Goal: Information Seeking & Learning: Learn about a topic

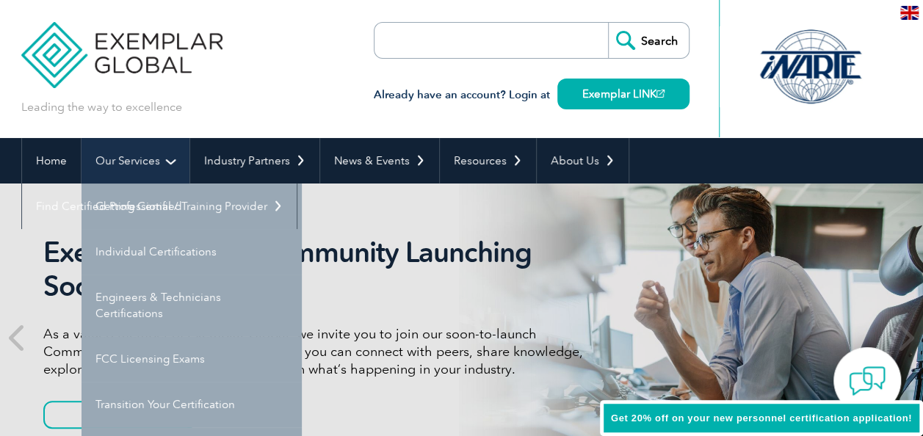
drag, startPoint x: 0, startPoint y: 0, endPoint x: 132, endPoint y: 154, distance: 203.0
click at [132, 154] on link "Our Services" at bounding box center [135, 161] width 108 height 46
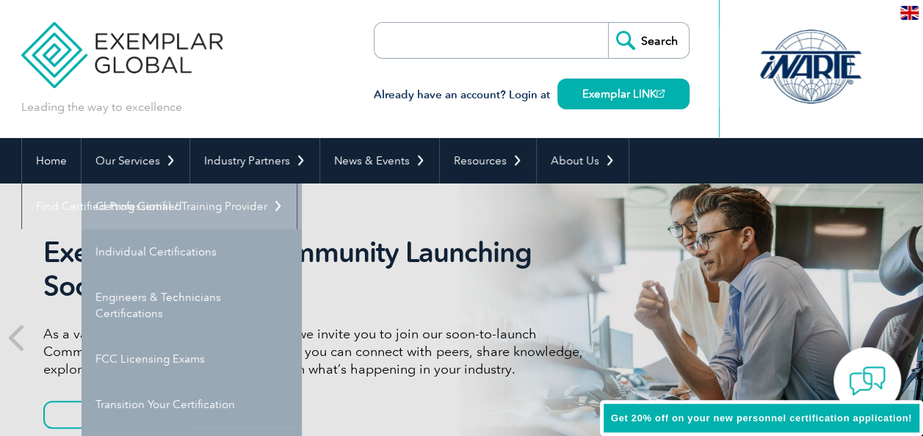
click at [139, 195] on link "Getting Certified" at bounding box center [191, 206] width 220 height 46
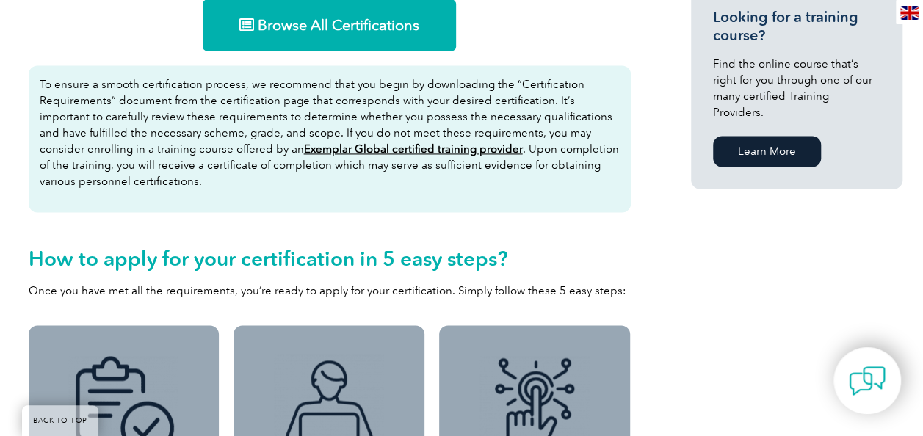
scroll to position [1046, 0]
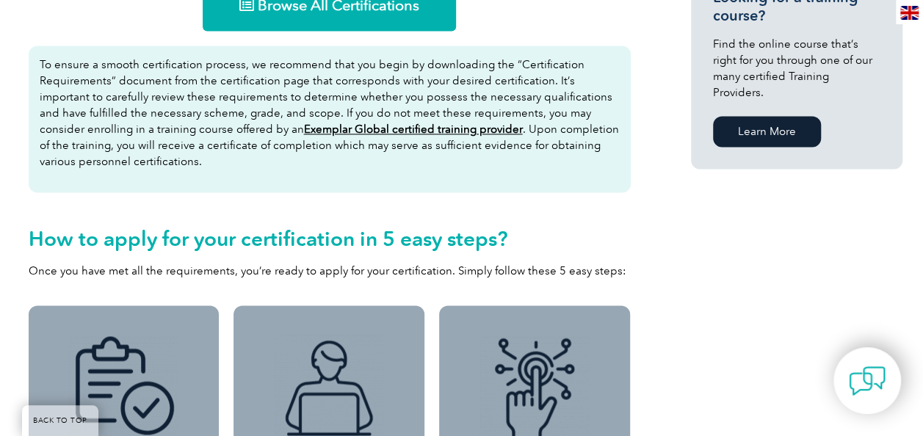
click at [330, 15] on link "Browse All Certifications" at bounding box center [329, 4] width 253 height 51
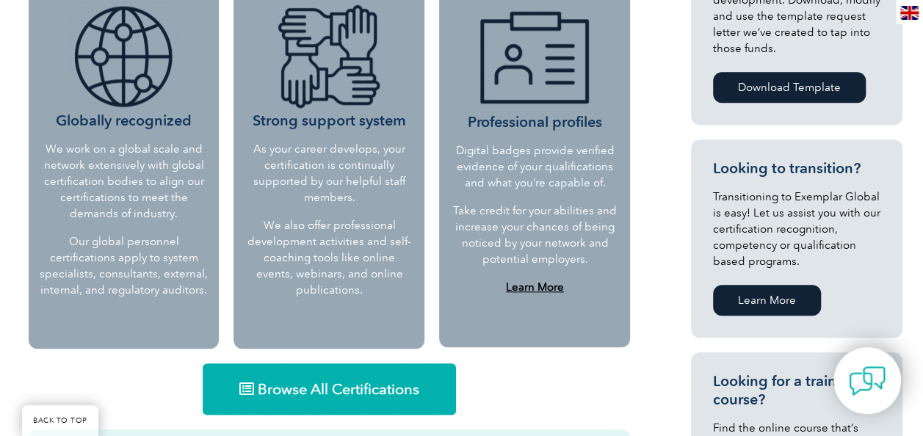
scroll to position [658, 0]
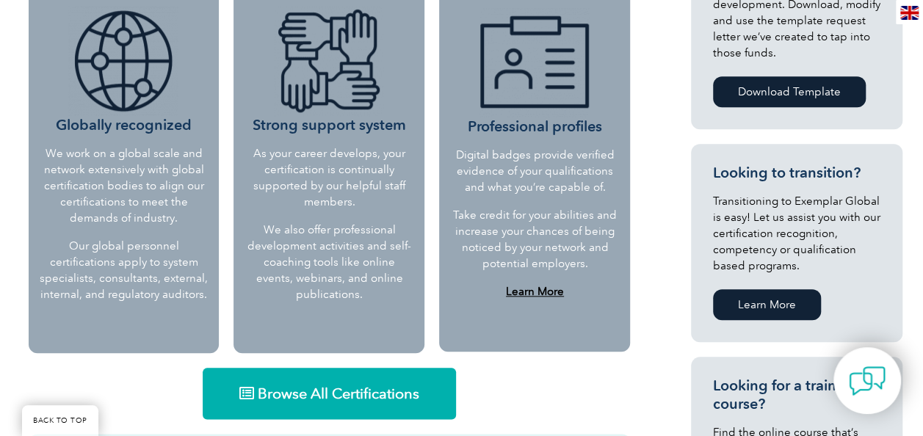
click at [377, 376] on link "Browse All Certifications" at bounding box center [329, 393] width 253 height 51
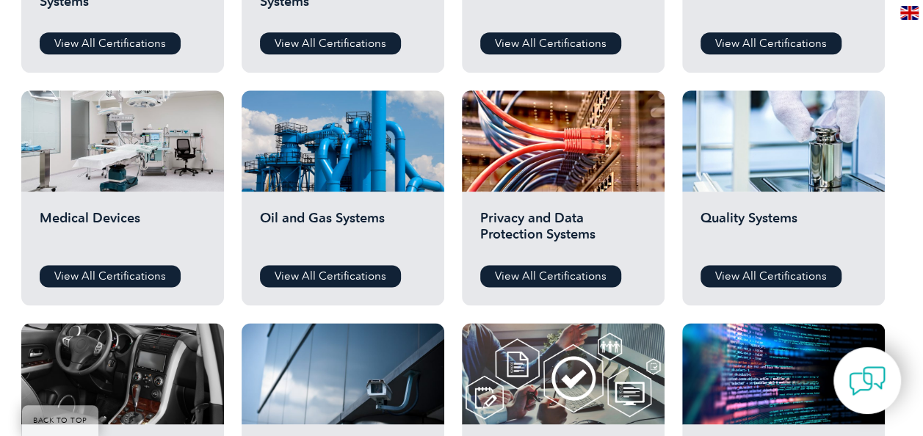
scroll to position [932, 0]
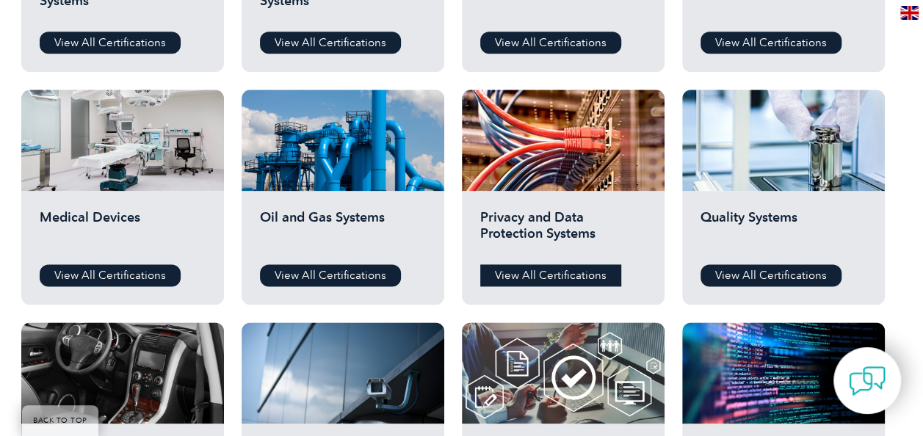
click at [534, 267] on link "View All Certifications" at bounding box center [550, 275] width 141 height 22
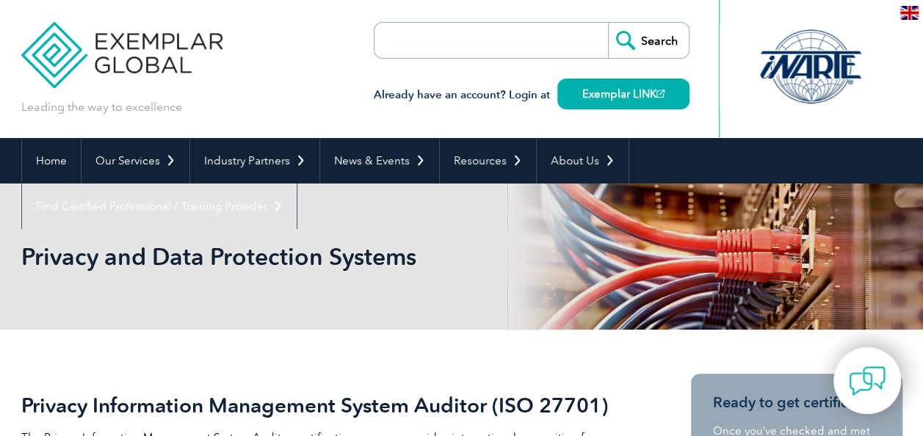
scroll to position [277, 0]
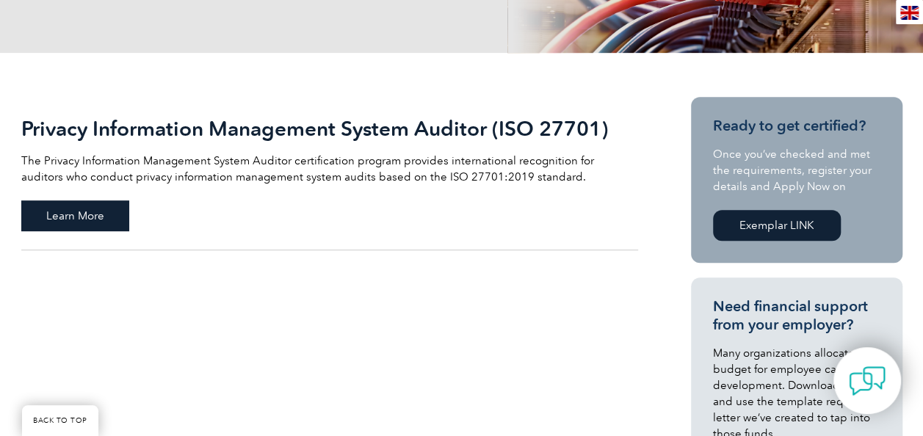
click at [97, 223] on span "Learn More" at bounding box center [75, 215] width 108 height 31
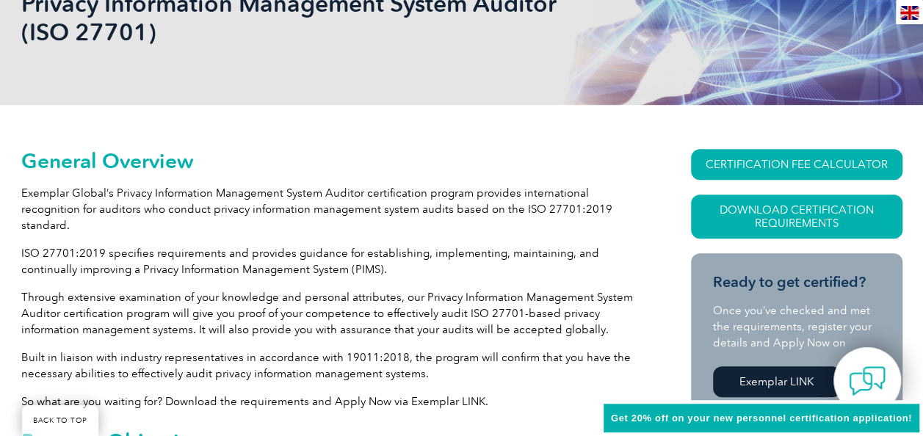
scroll to position [272, 0]
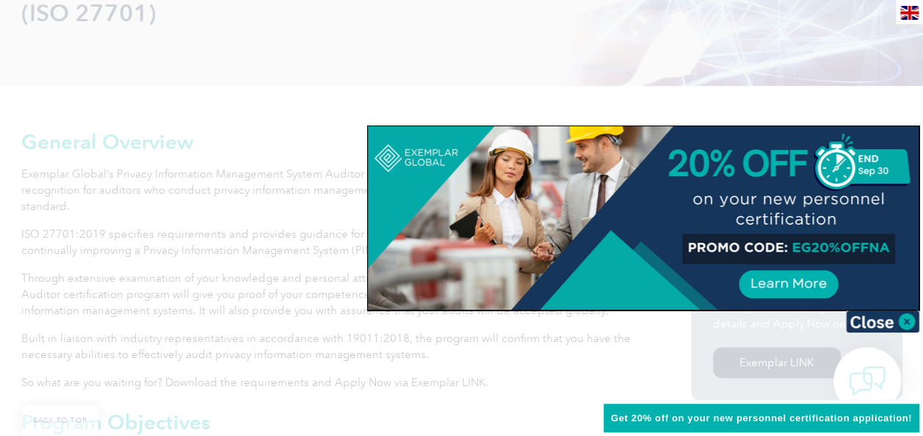
click at [668, 104] on div at bounding box center [461, 218] width 923 height 436
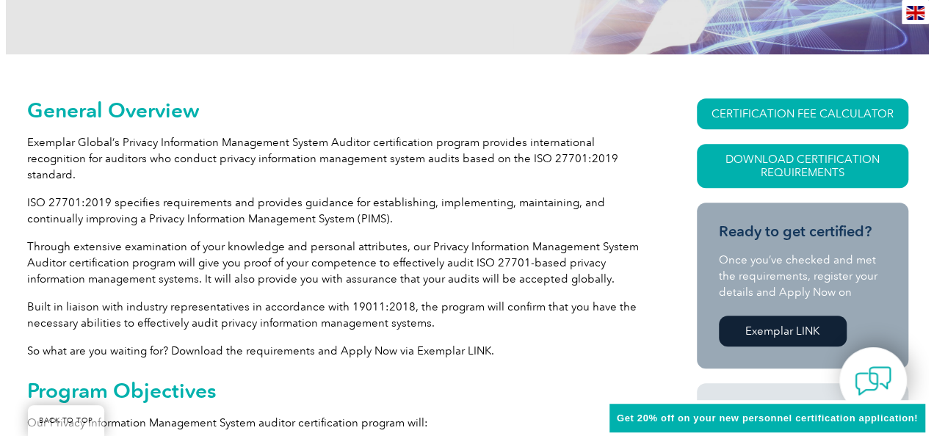
scroll to position [301, 0]
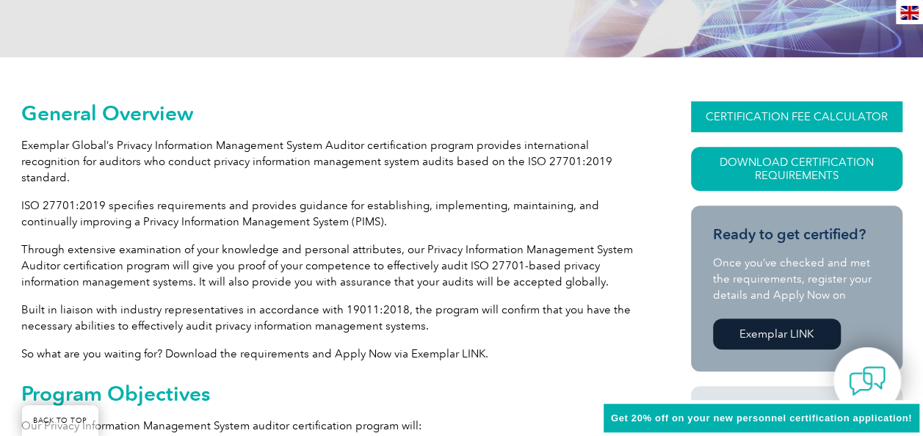
click at [749, 124] on link "CERTIFICATION FEE CALCULATOR" at bounding box center [796, 116] width 211 height 31
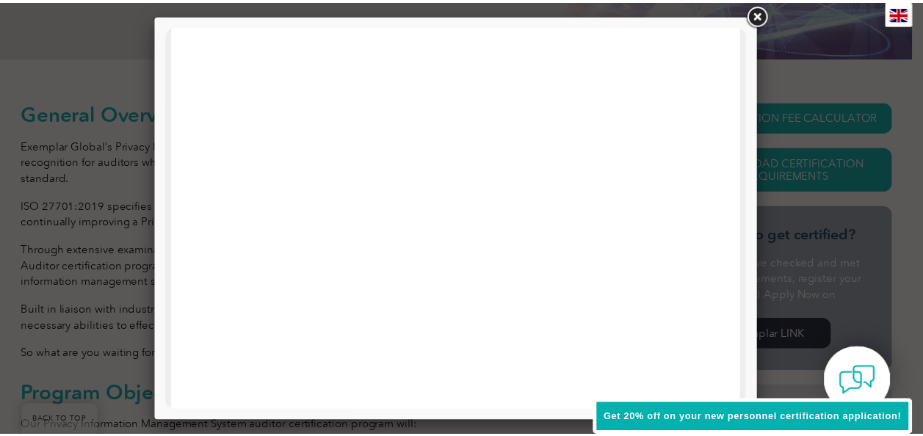
scroll to position [0, 0]
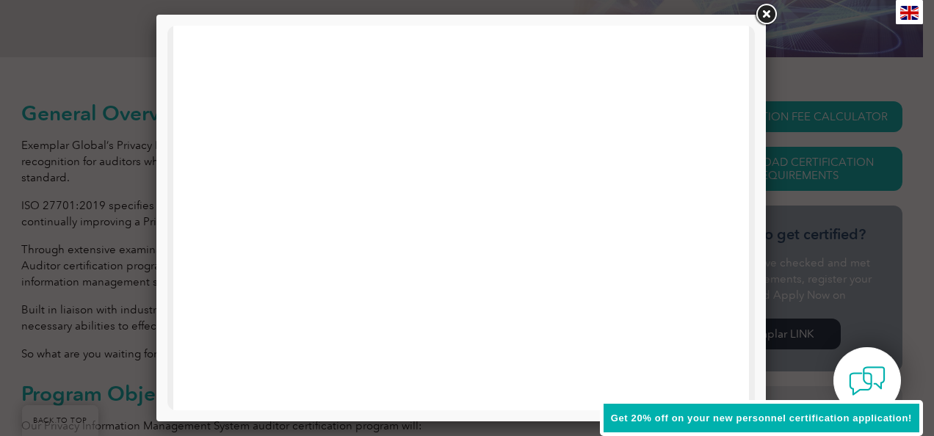
click at [763, 19] on link at bounding box center [765, 14] width 26 height 26
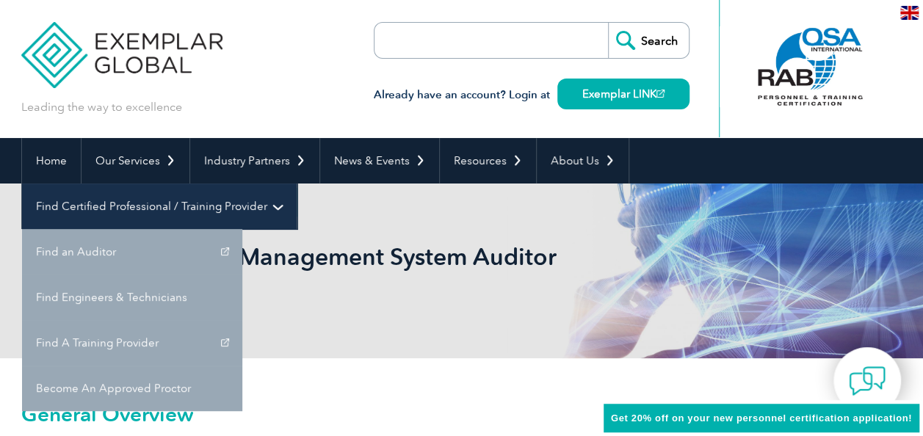
click at [297, 183] on link "Find Certified Professional / Training Provider" at bounding box center [159, 206] width 275 height 46
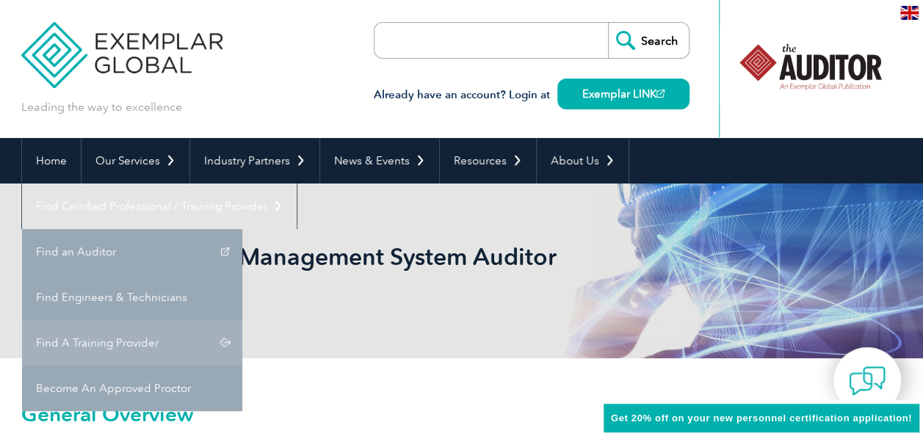
click at [242, 320] on link "Find A Training Provider" at bounding box center [132, 343] width 220 height 46
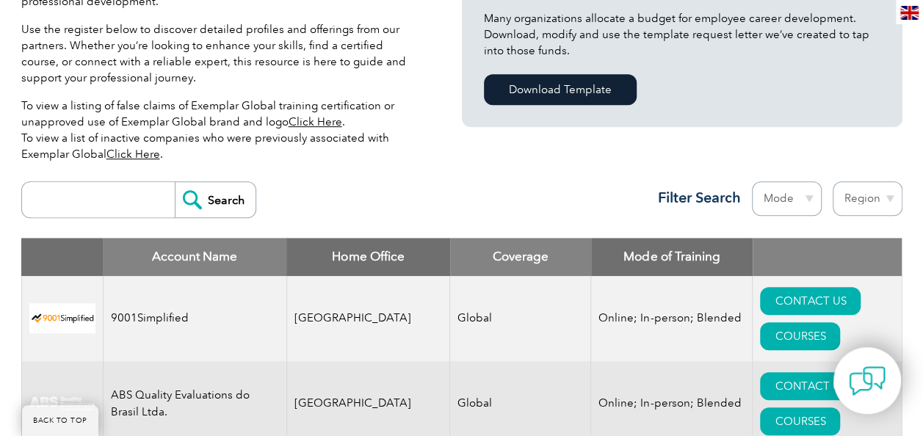
scroll to position [407, 0]
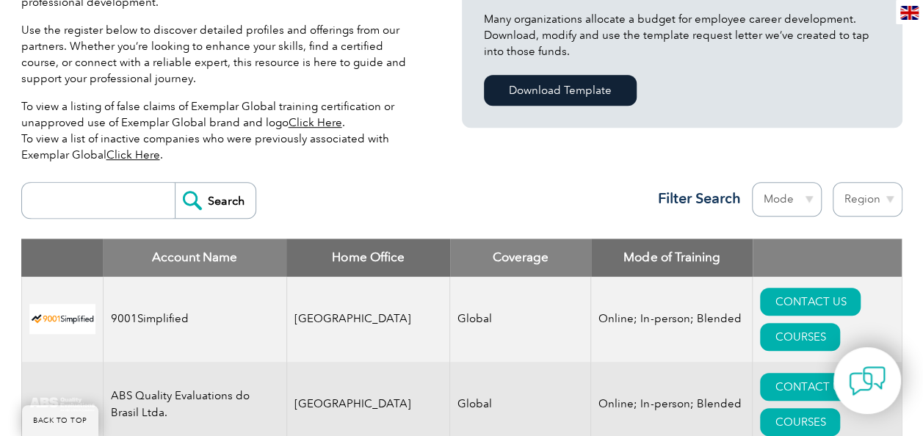
click at [148, 201] on input "search" at bounding box center [101, 200] width 145 height 35
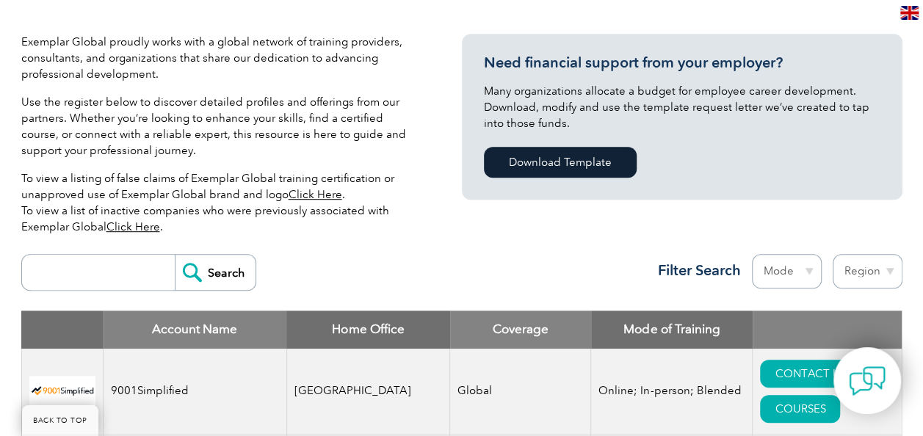
scroll to position [422, 0]
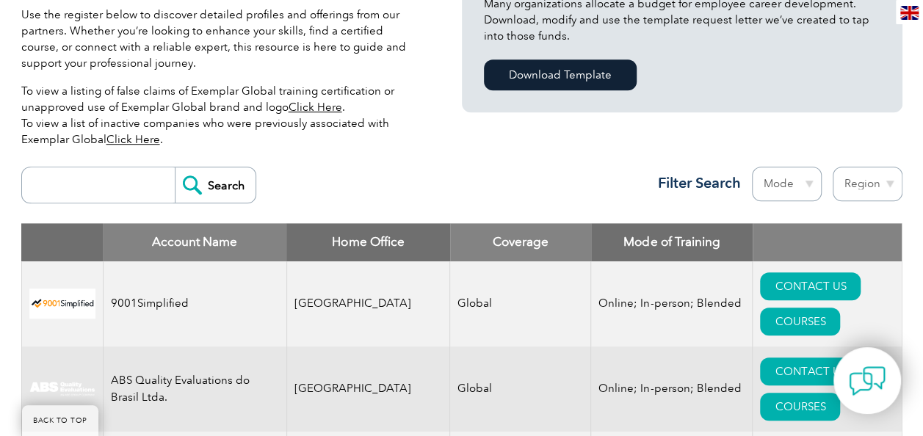
click at [113, 186] on input "search" at bounding box center [101, 184] width 145 height 35
type input "secura"
click at [187, 181] on input "Search" at bounding box center [215, 184] width 81 height 35
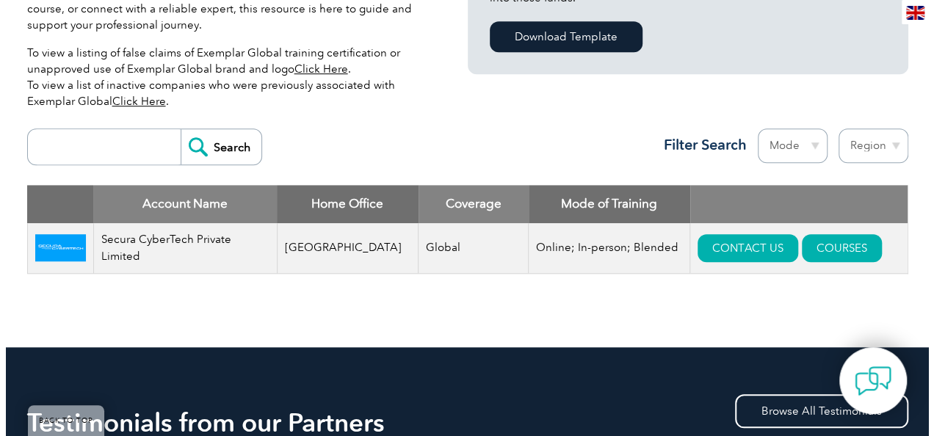
scroll to position [461, 0]
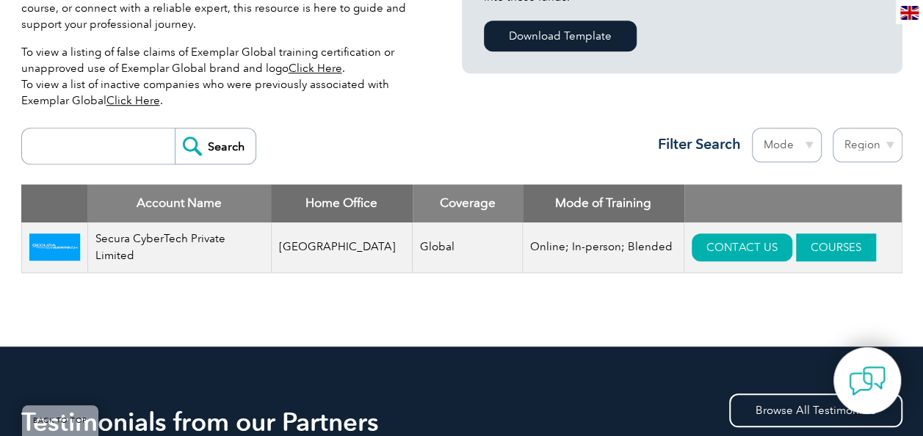
click at [804, 241] on link "COURSES" at bounding box center [836, 247] width 80 height 28
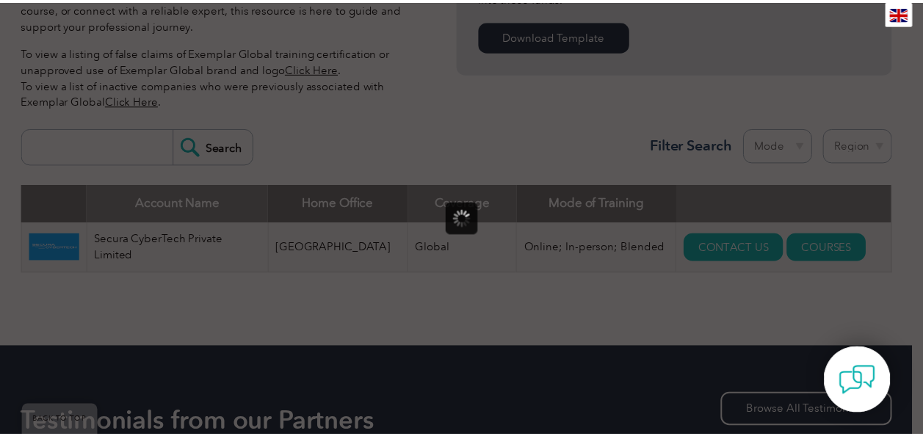
scroll to position [0, 0]
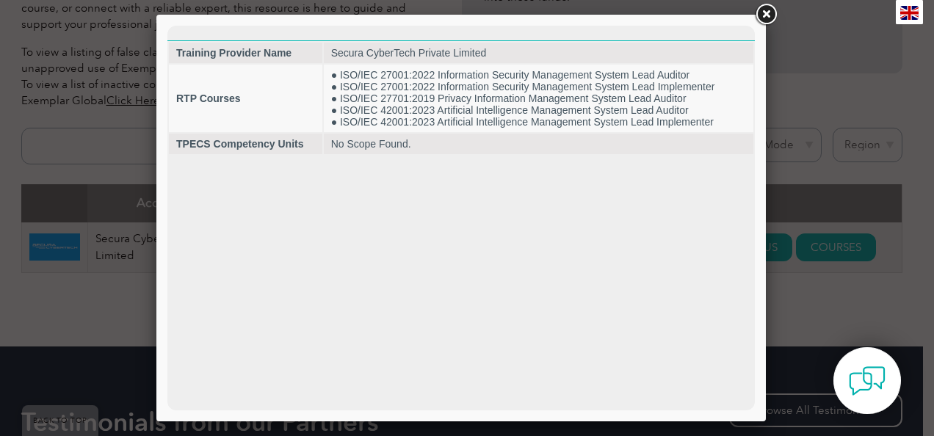
click at [772, 18] on link at bounding box center [765, 14] width 26 height 26
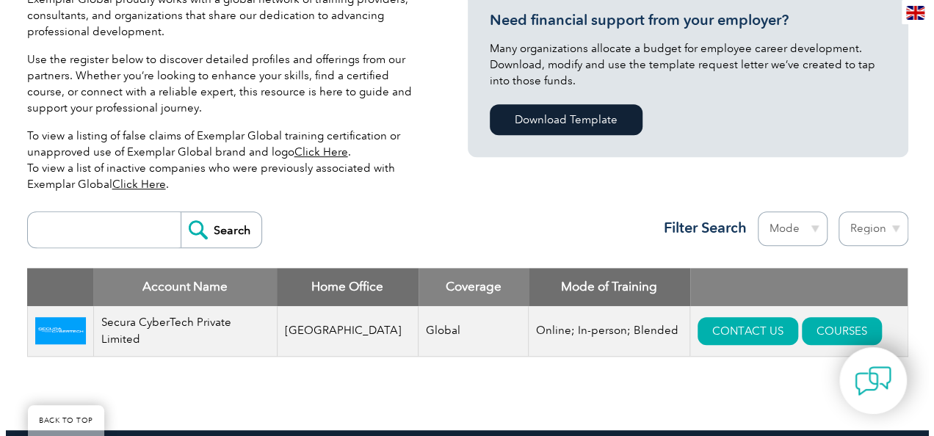
scroll to position [380, 0]
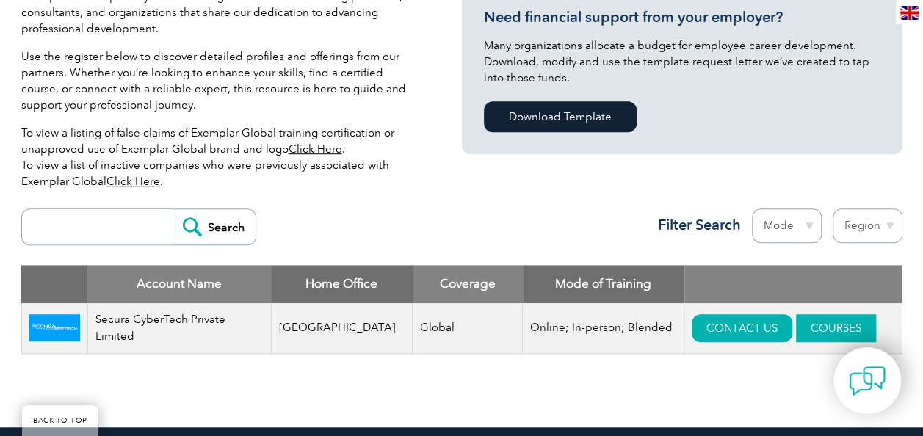
click at [796, 323] on link "COURSES" at bounding box center [836, 328] width 80 height 28
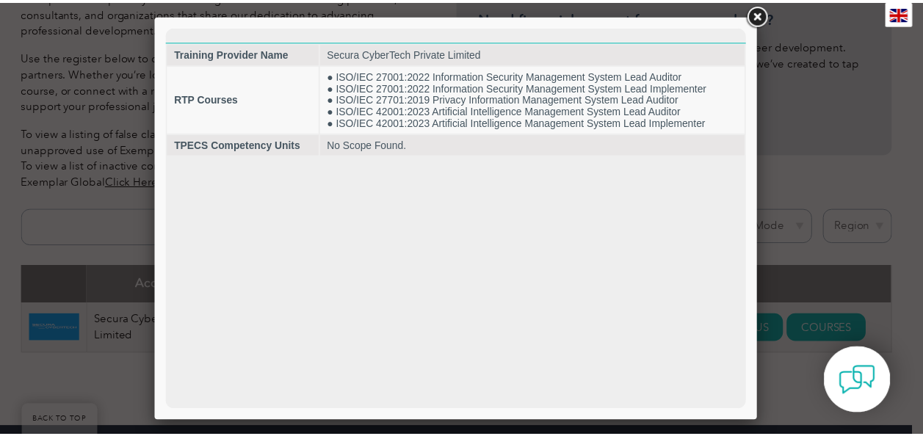
scroll to position [0, 0]
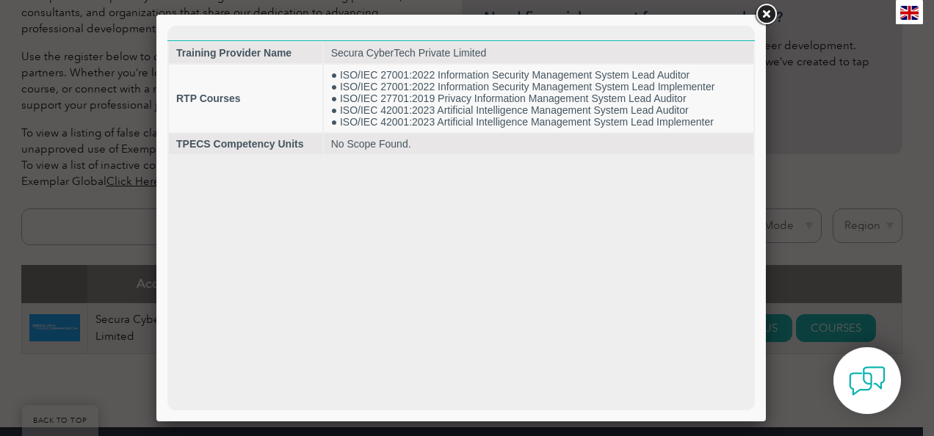
click at [762, 12] on link at bounding box center [765, 14] width 26 height 26
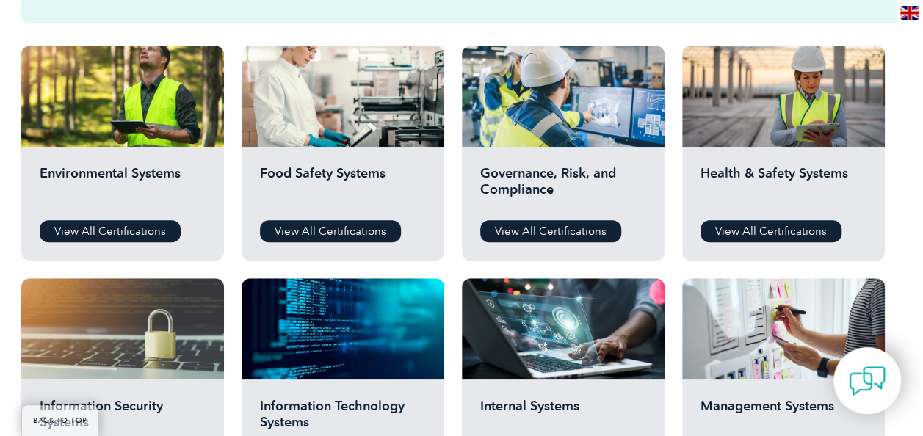
scroll to position [512, 0]
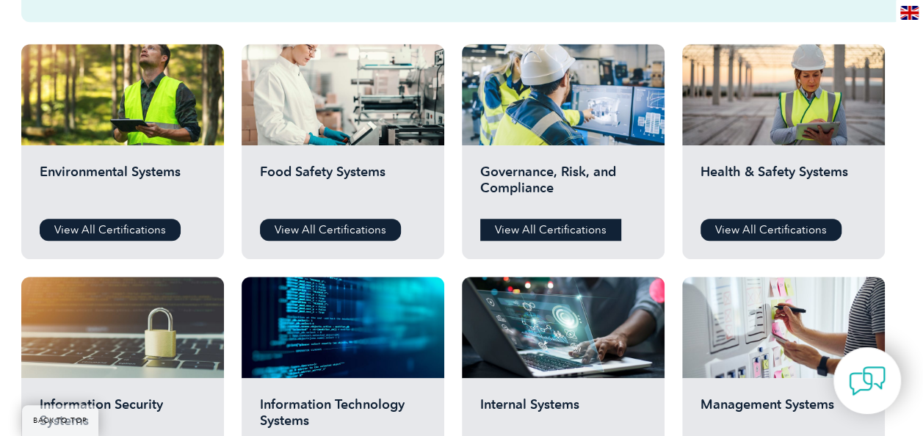
click at [552, 238] on link "View All Certifications" at bounding box center [550, 230] width 141 height 22
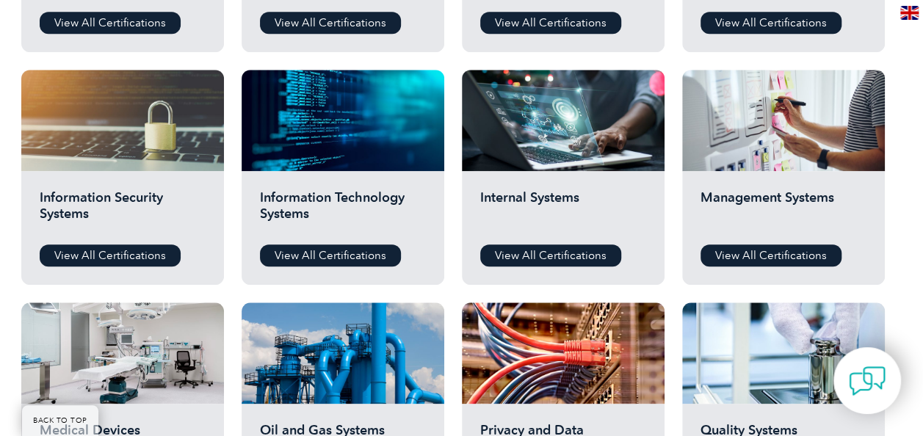
scroll to position [716, 0]
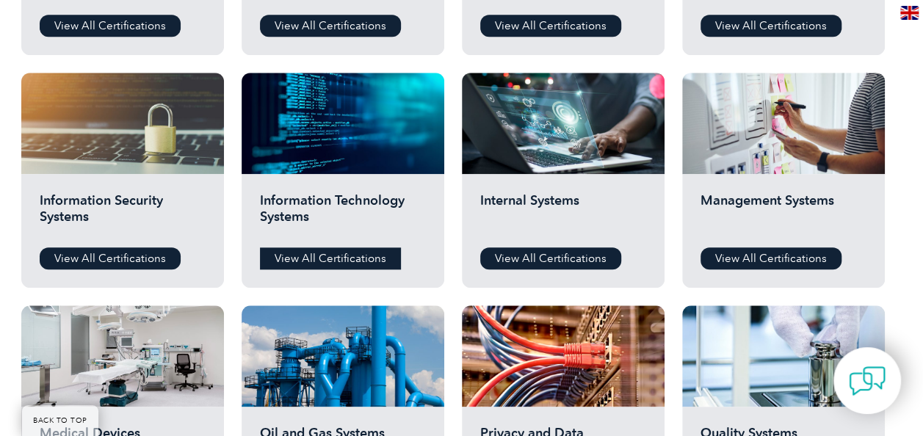
click at [341, 251] on link "View All Certifications" at bounding box center [330, 258] width 141 height 22
click at [123, 252] on link "View All Certifications" at bounding box center [110, 258] width 141 height 22
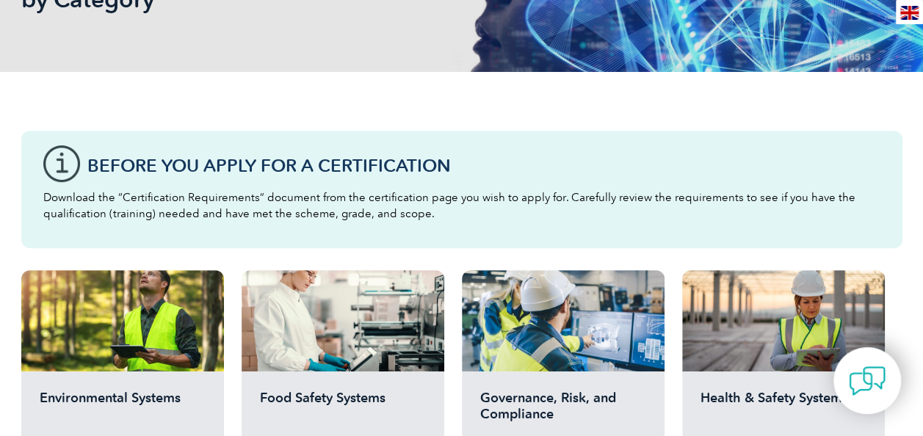
scroll to position [0, 0]
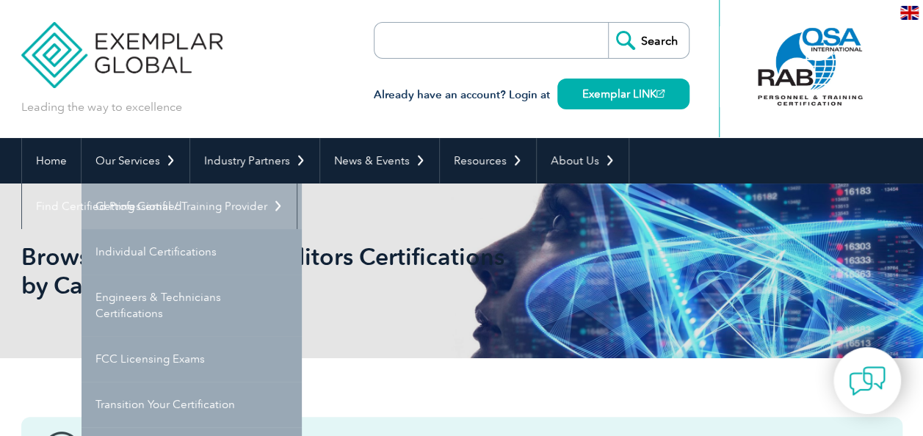
click at [151, 211] on link "Getting Certified" at bounding box center [191, 206] width 220 height 46
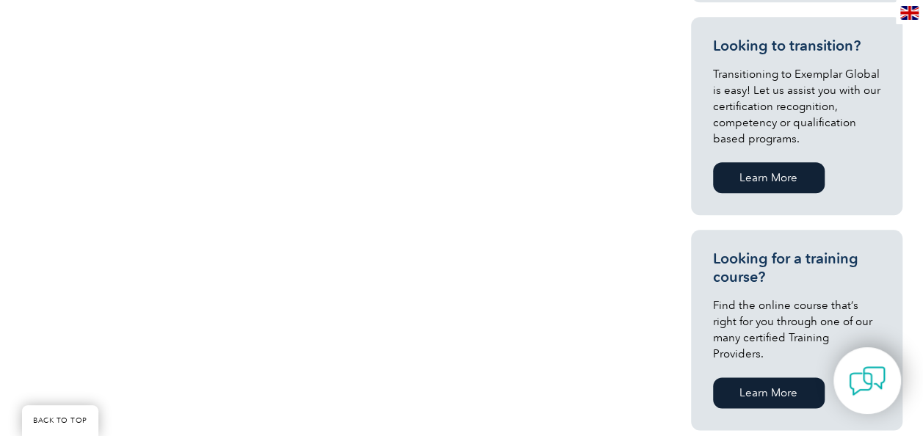
scroll to position [785, 0]
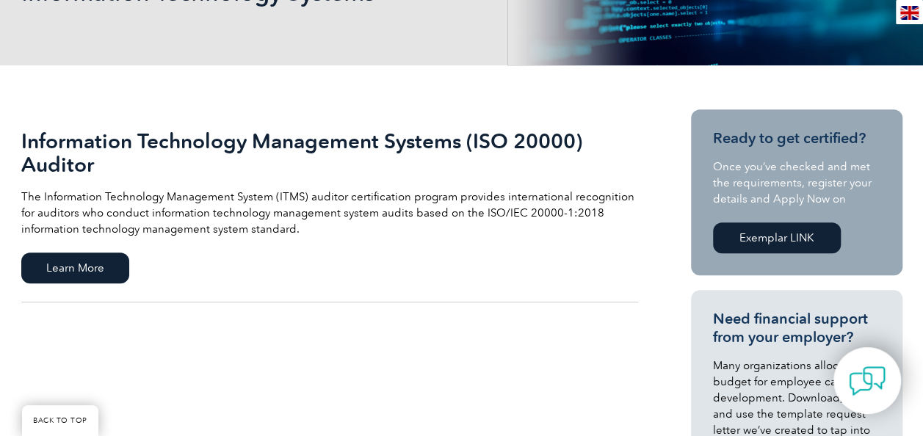
scroll to position [265, 0]
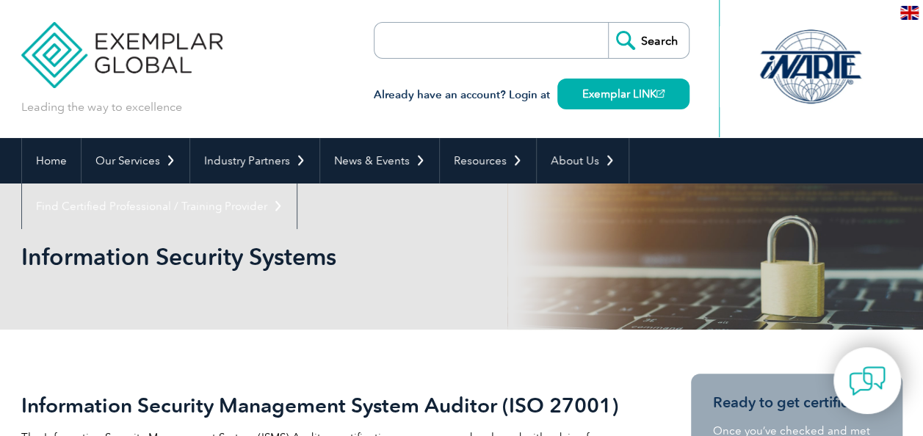
scroll to position [347, 0]
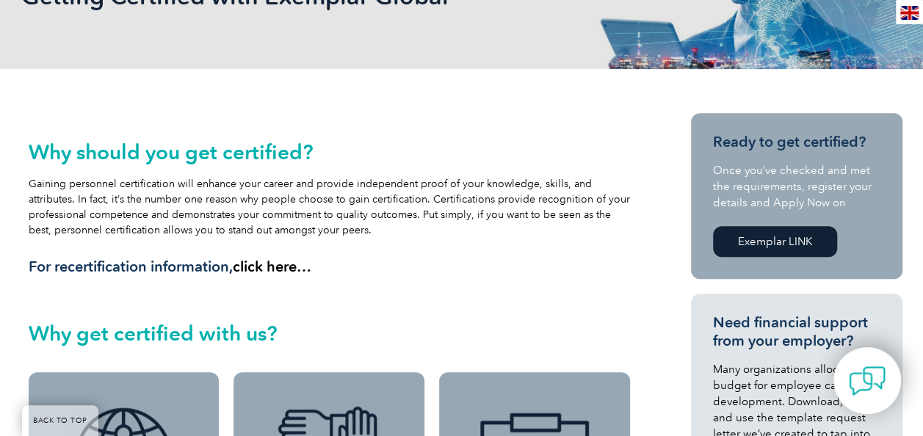
scroll to position [259, 0]
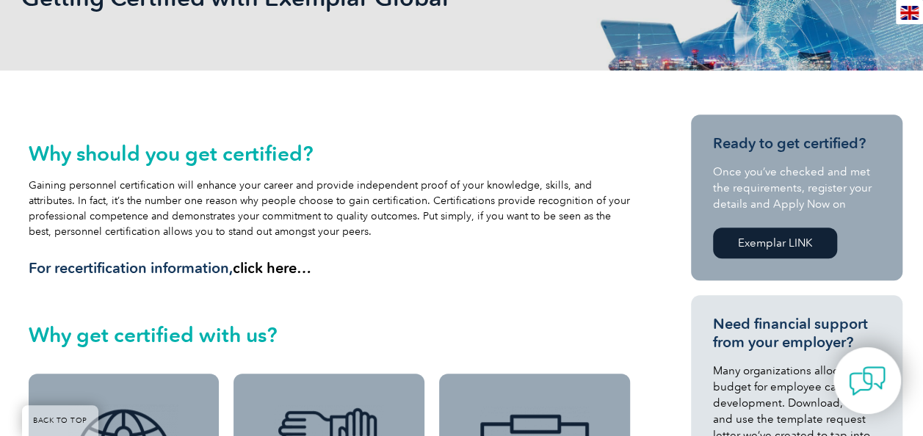
click at [756, 238] on link "Exemplar LINK" at bounding box center [775, 243] width 124 height 31
